Goal: Task Accomplishment & Management: Complete application form

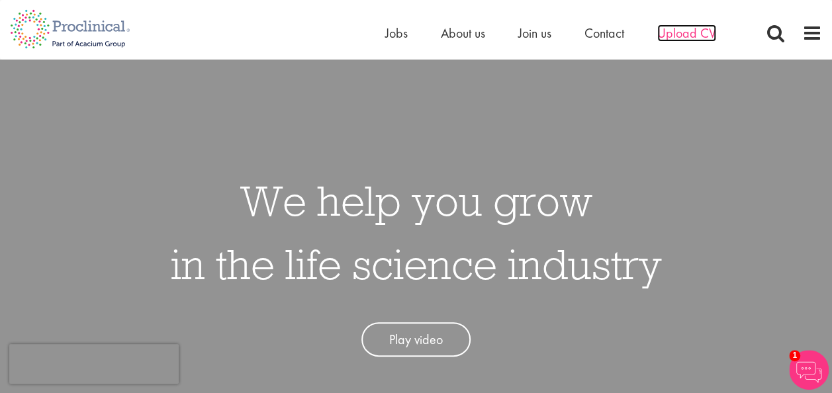
click at [683, 40] on span "Upload CV" at bounding box center [687, 33] width 59 height 17
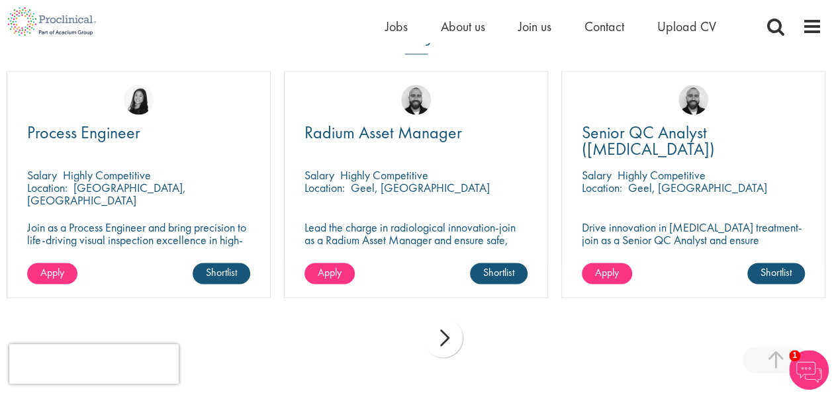
scroll to position [936, 0]
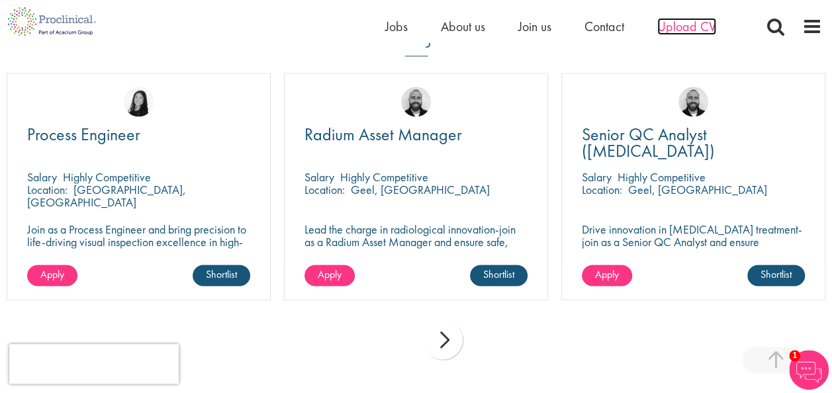
click at [683, 30] on span "Upload CV" at bounding box center [687, 26] width 59 height 17
